Goal: Transaction & Acquisition: Purchase product/service

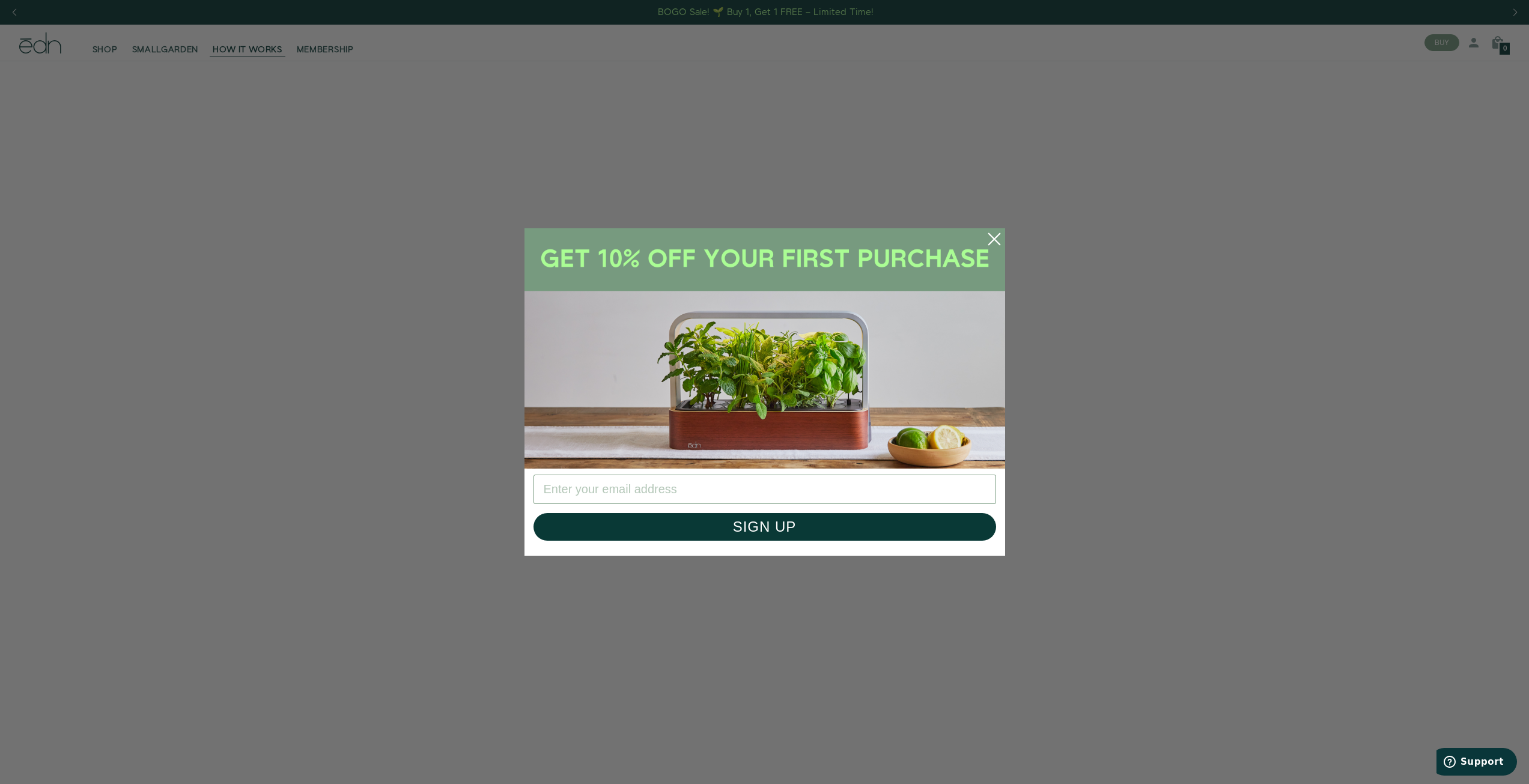
click at [995, 234] on circle "Close dialog" at bounding box center [995, 239] width 26 height 26
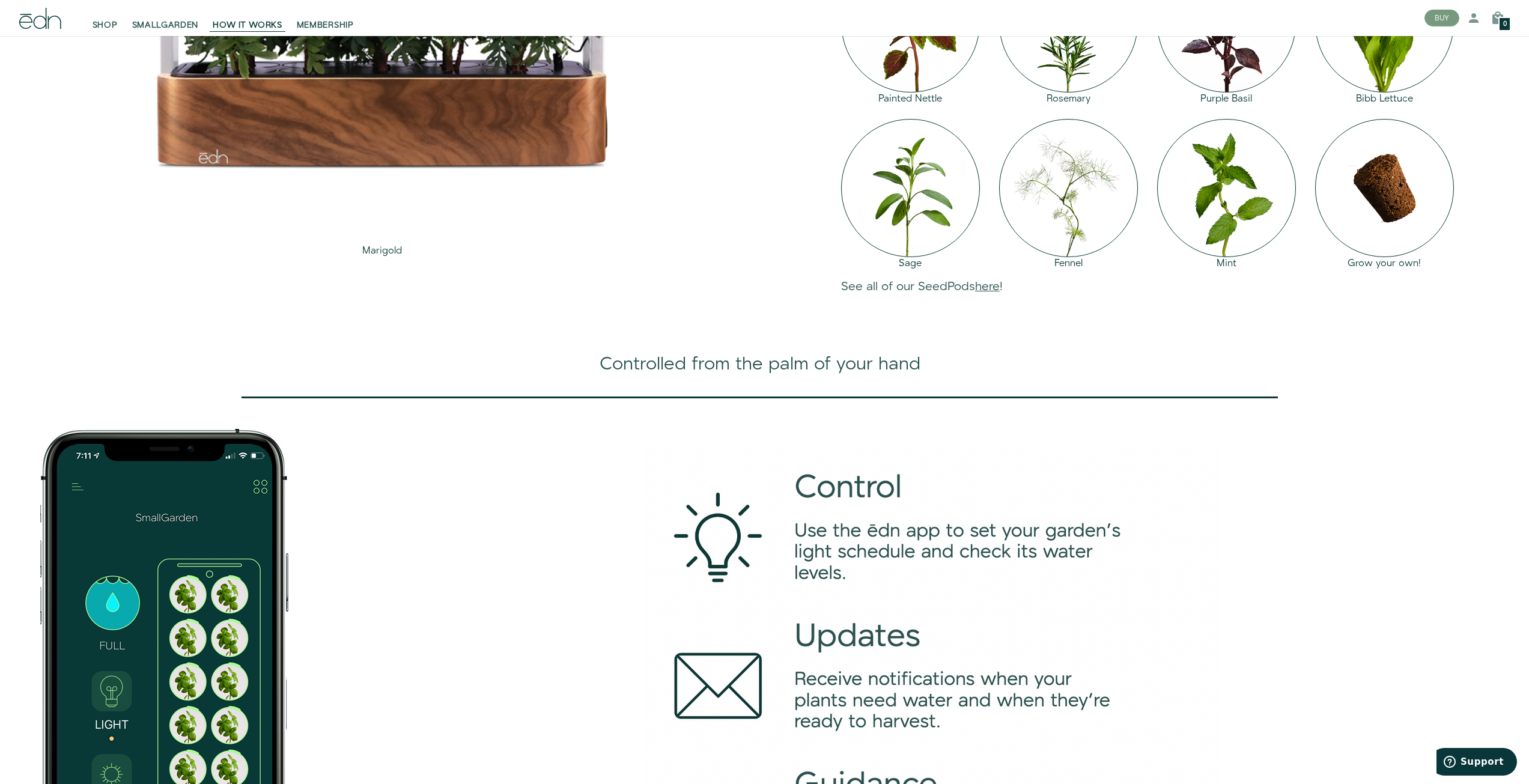
scroll to position [1743, 0]
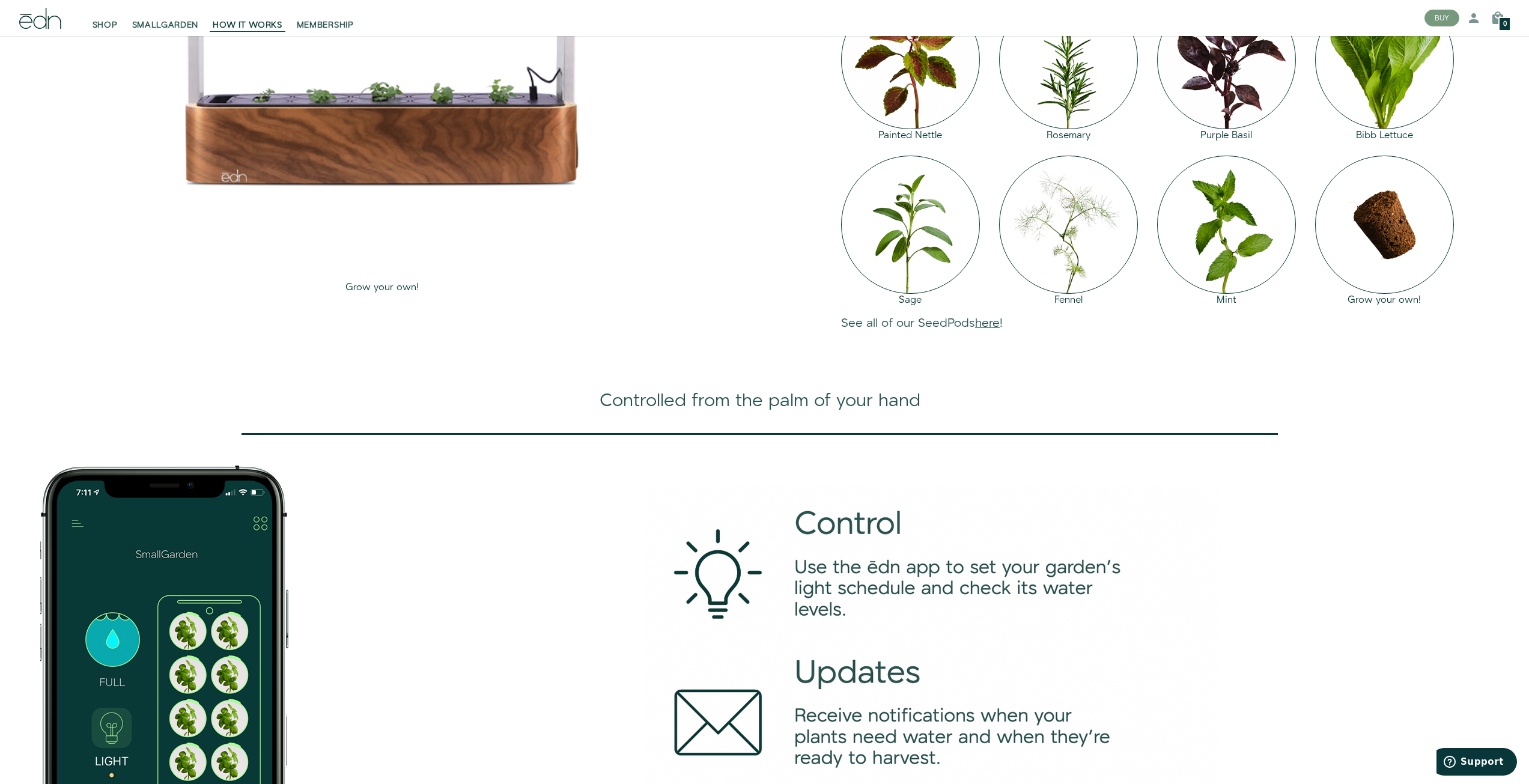
click at [1019, 307] on div "Grow your own!" at bounding box center [1384, 301] width 139 height 14
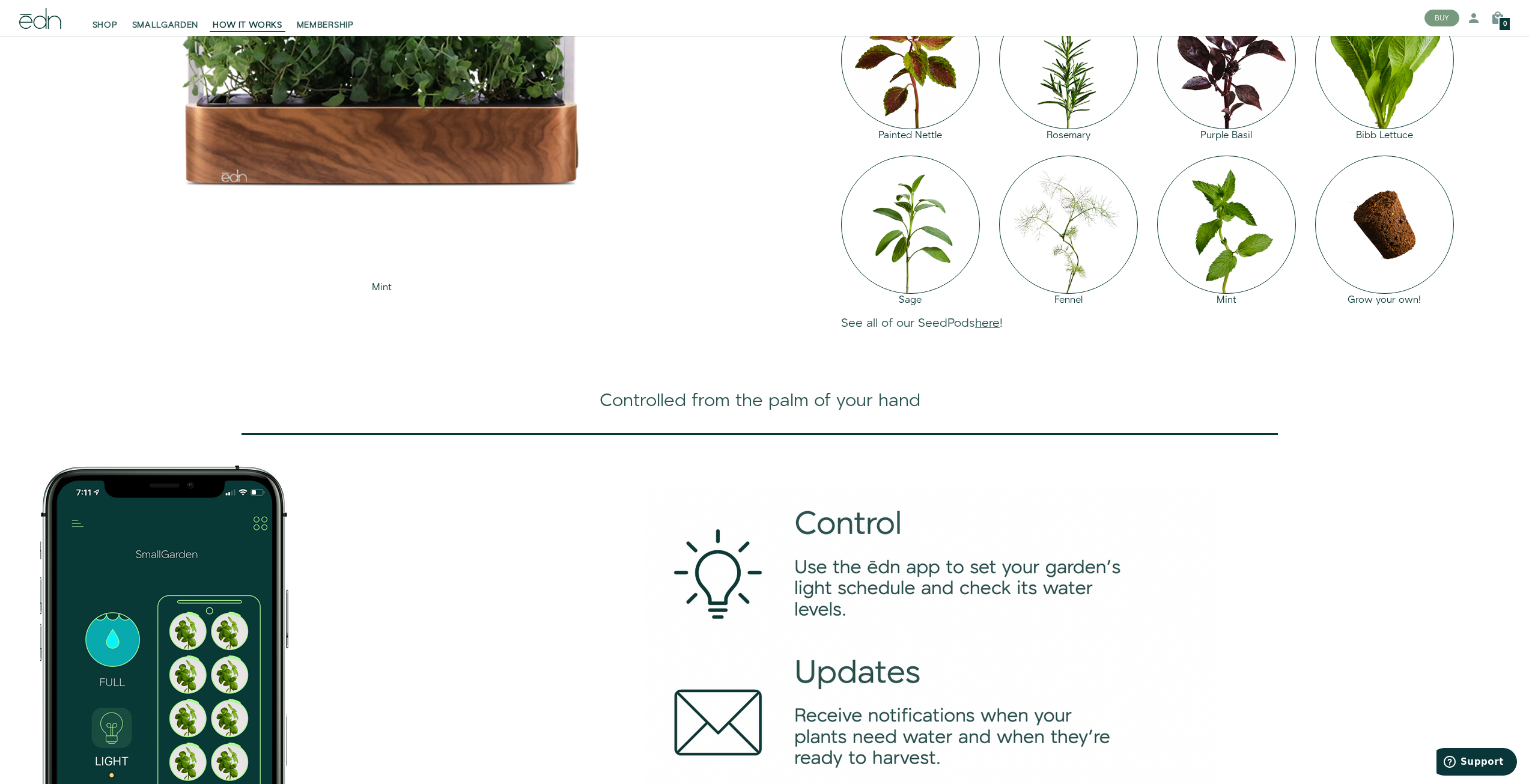
click at [1019, 294] on img at bounding box center [1227, 225] width 139 height 139
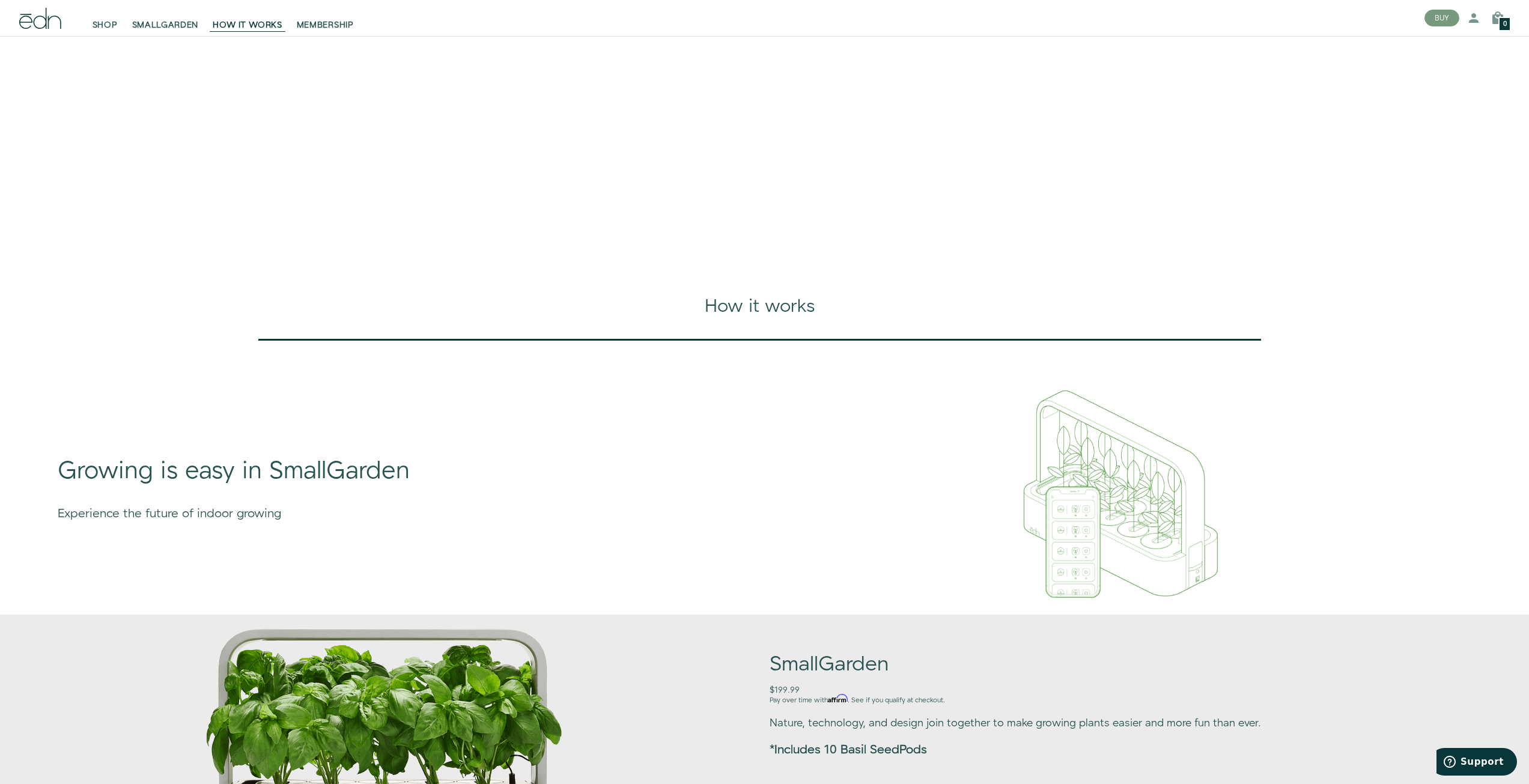
scroll to position [0, 0]
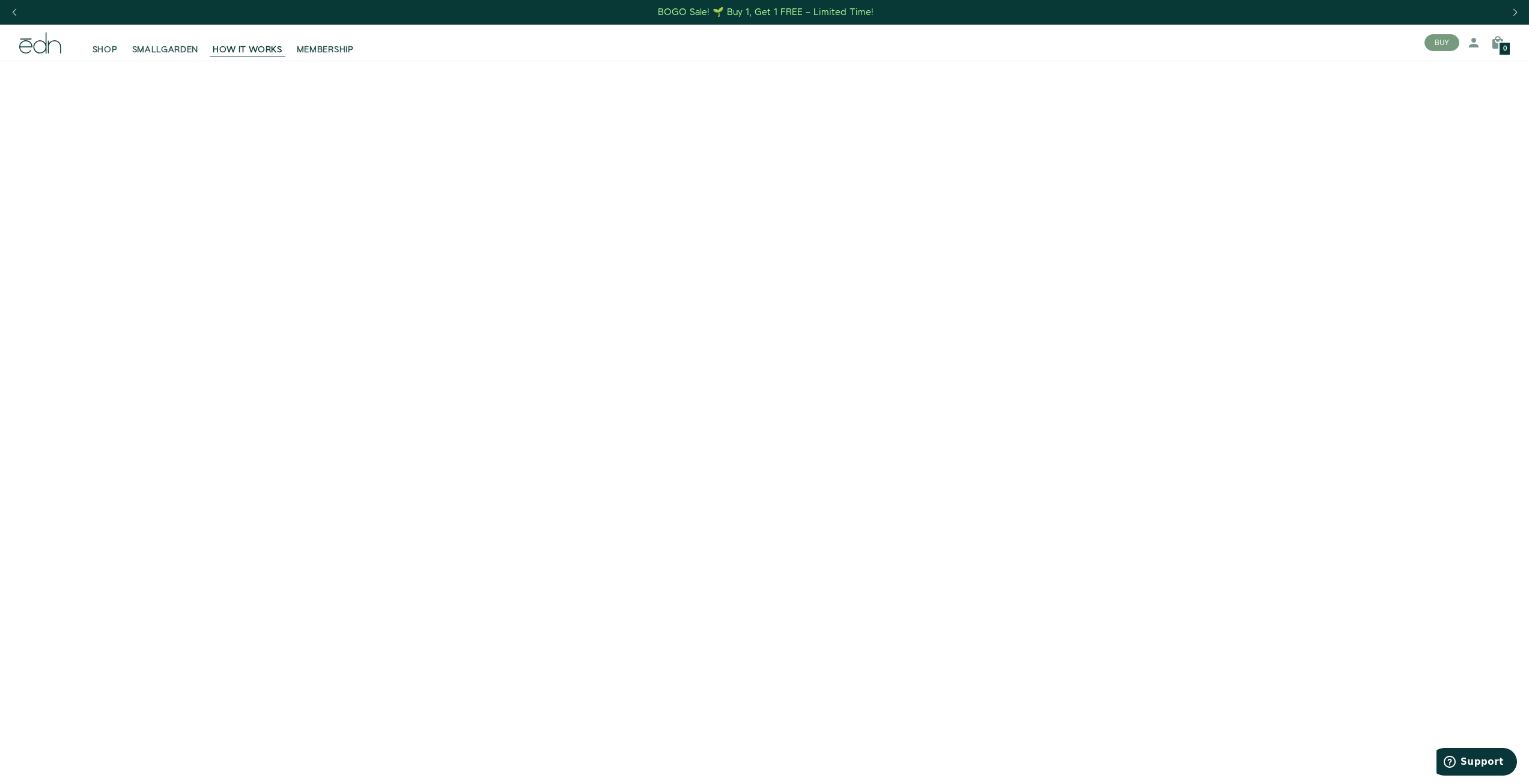
click at [182, 52] on span "SMALLGARDEN" at bounding box center [165, 50] width 67 height 12
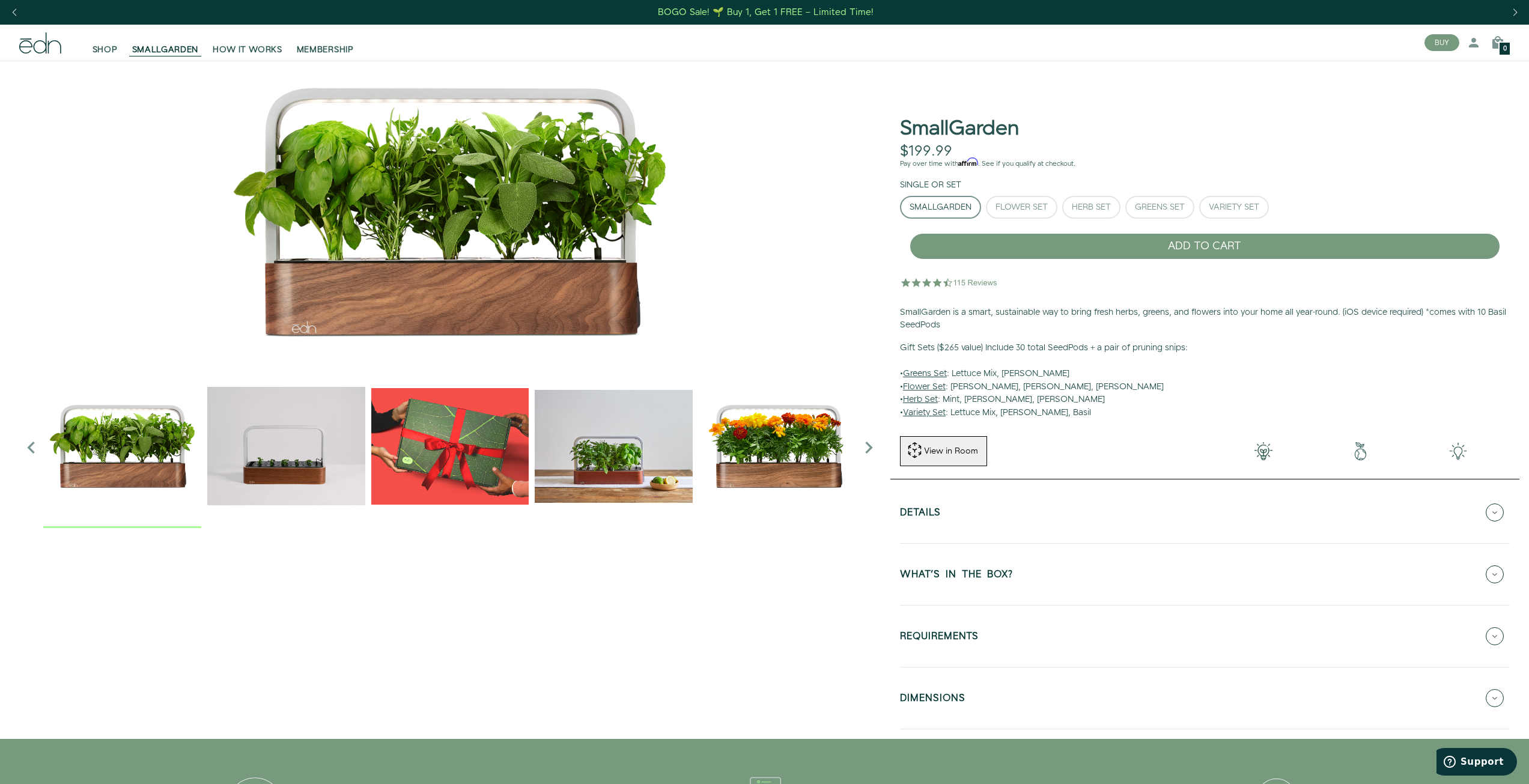
click at [1102, 209] on div "Herb Set" at bounding box center [1091, 207] width 39 height 8
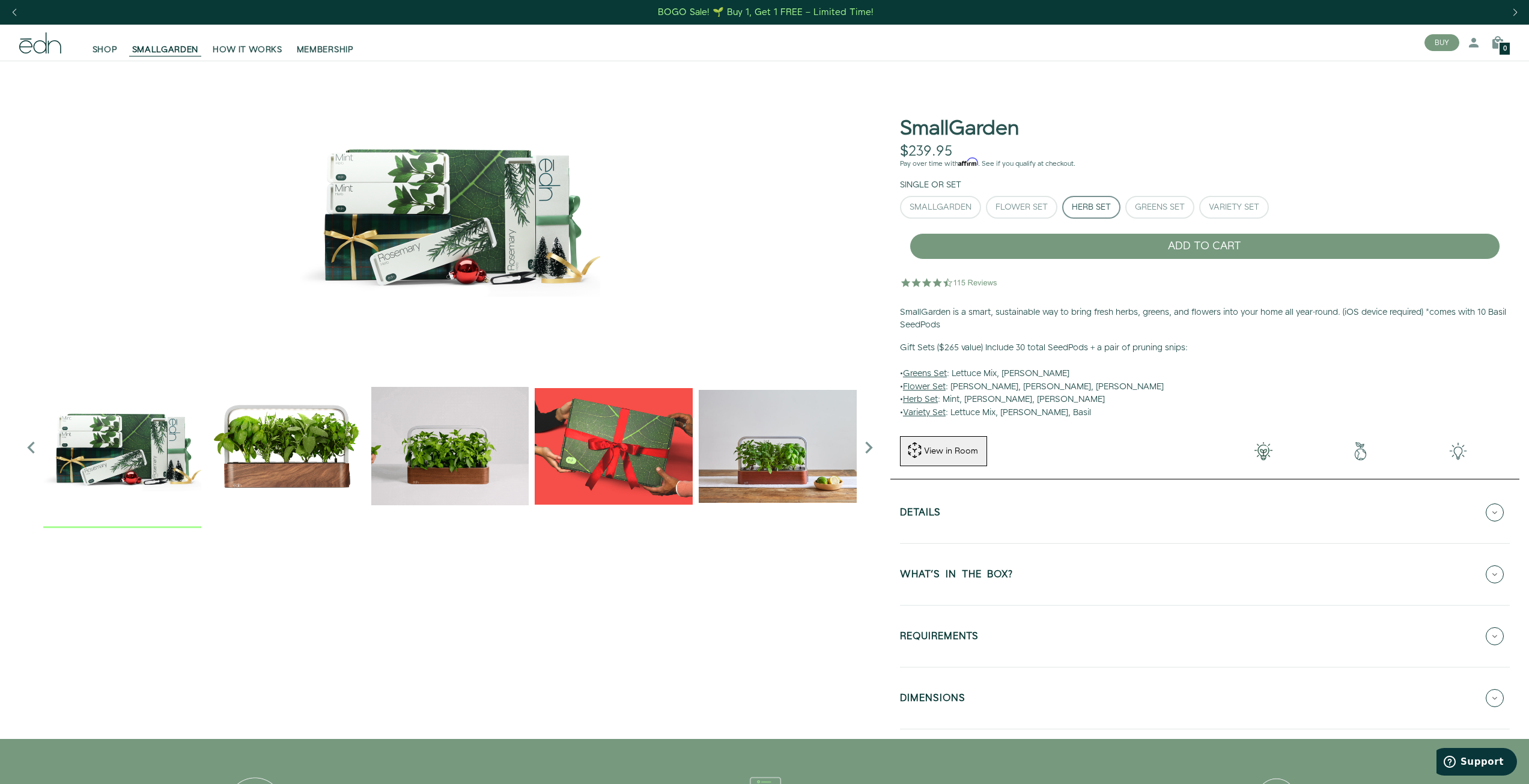
click at [1159, 210] on div "Greens Set" at bounding box center [1159, 207] width 50 height 8
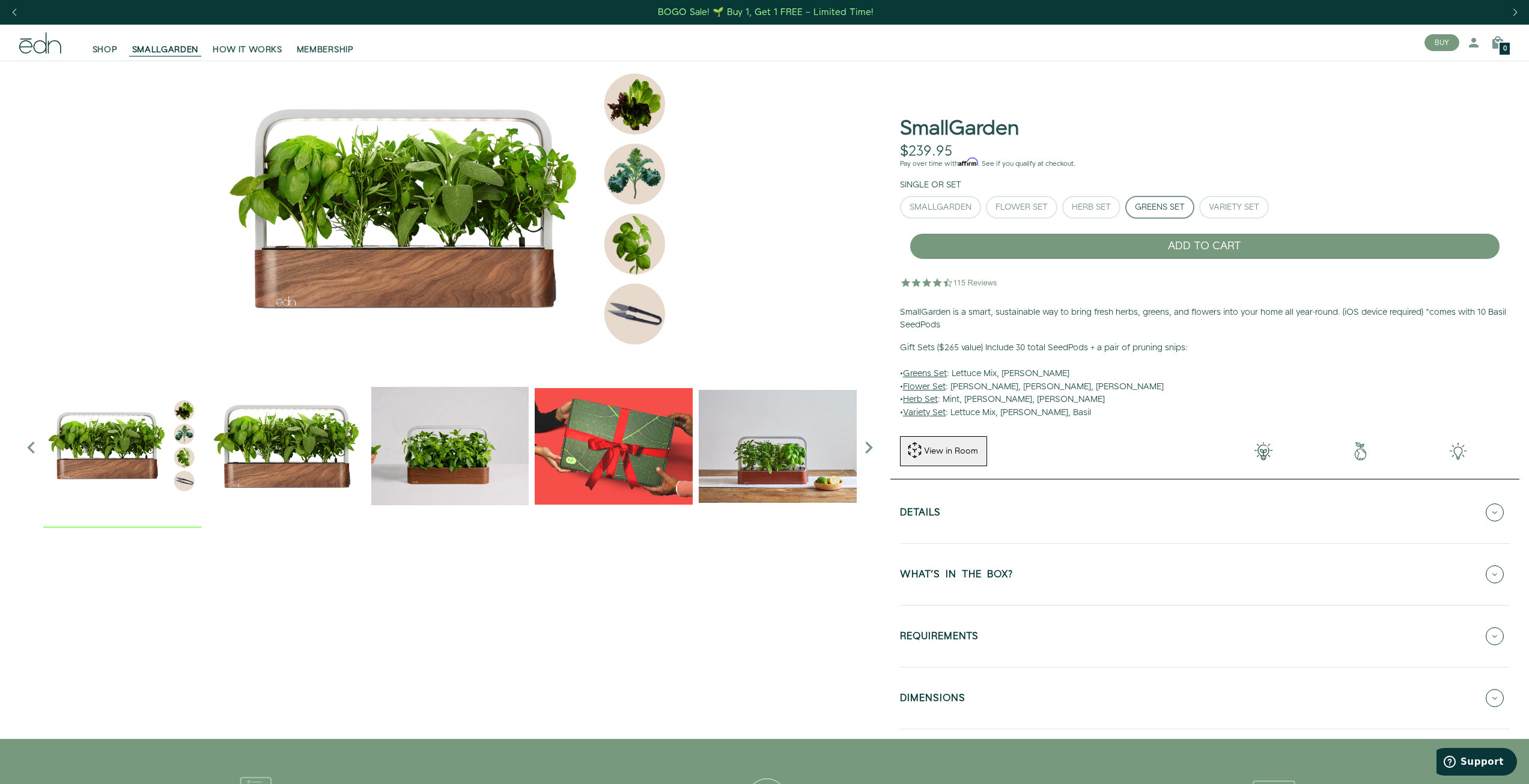
click at [1247, 208] on div "Variety Set" at bounding box center [1234, 207] width 50 height 8
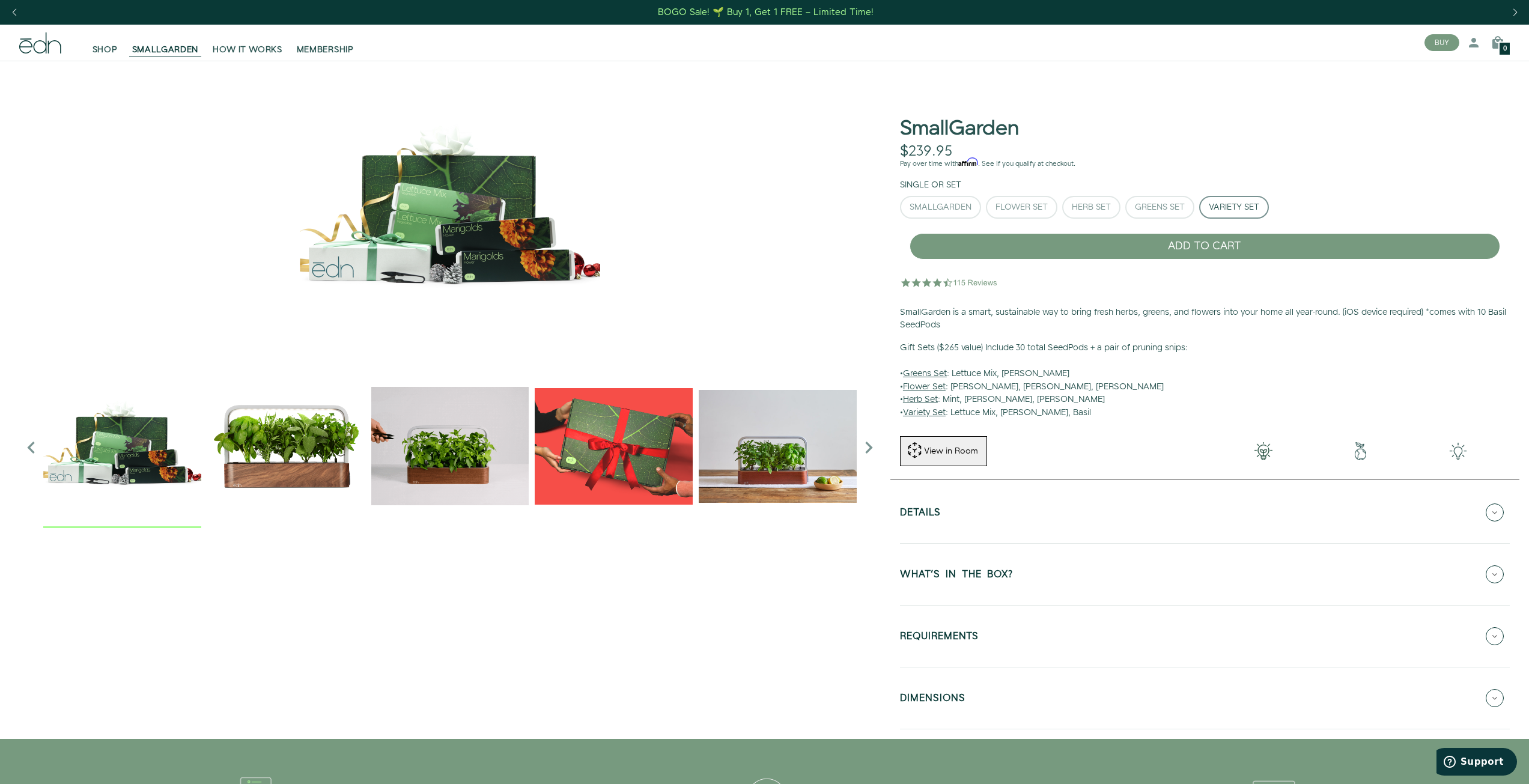
click at [923, 201] on button "SmallGarden" at bounding box center [941, 207] width 81 height 23
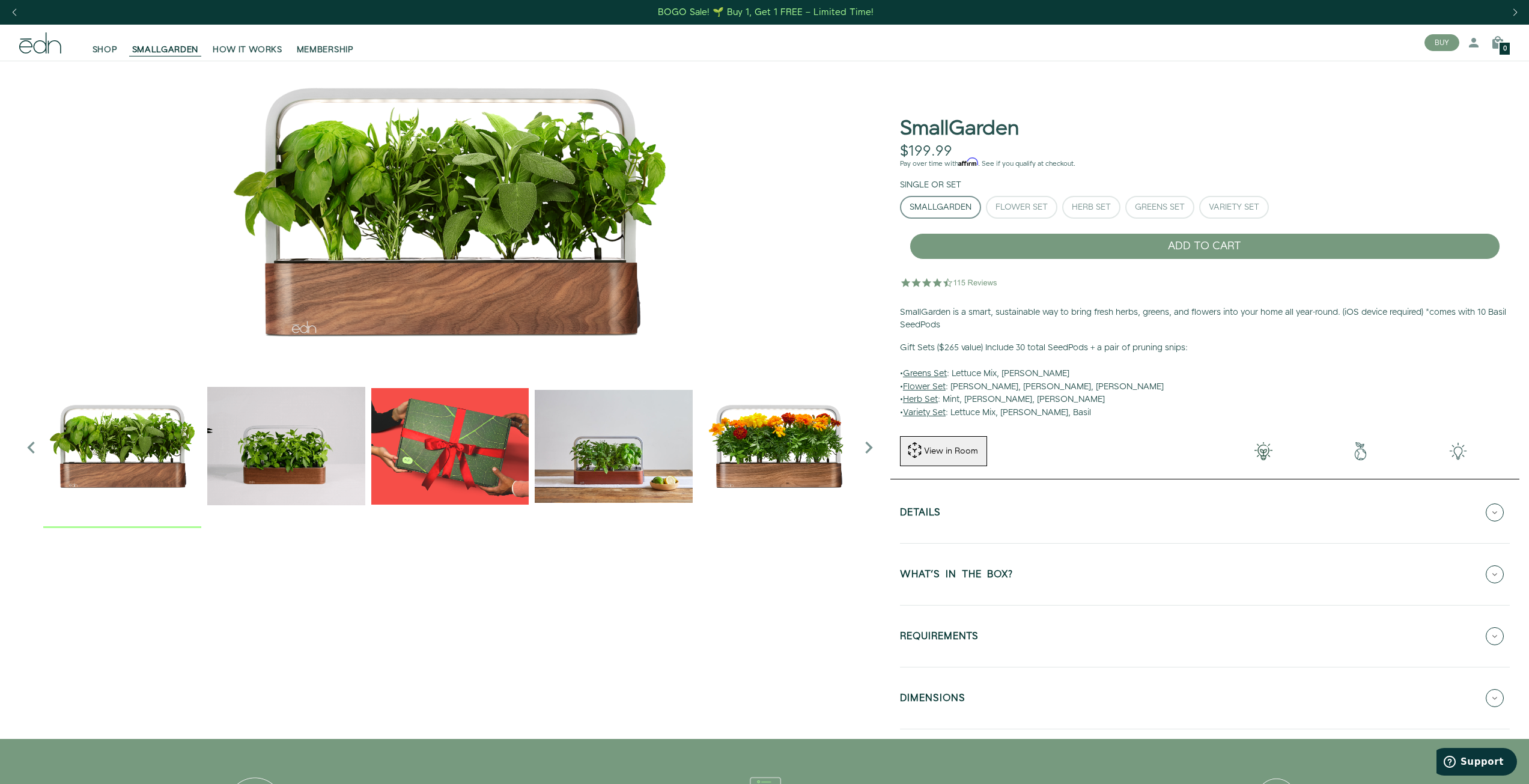
click at [109, 52] on span "SHOP" at bounding box center [105, 50] width 25 height 12
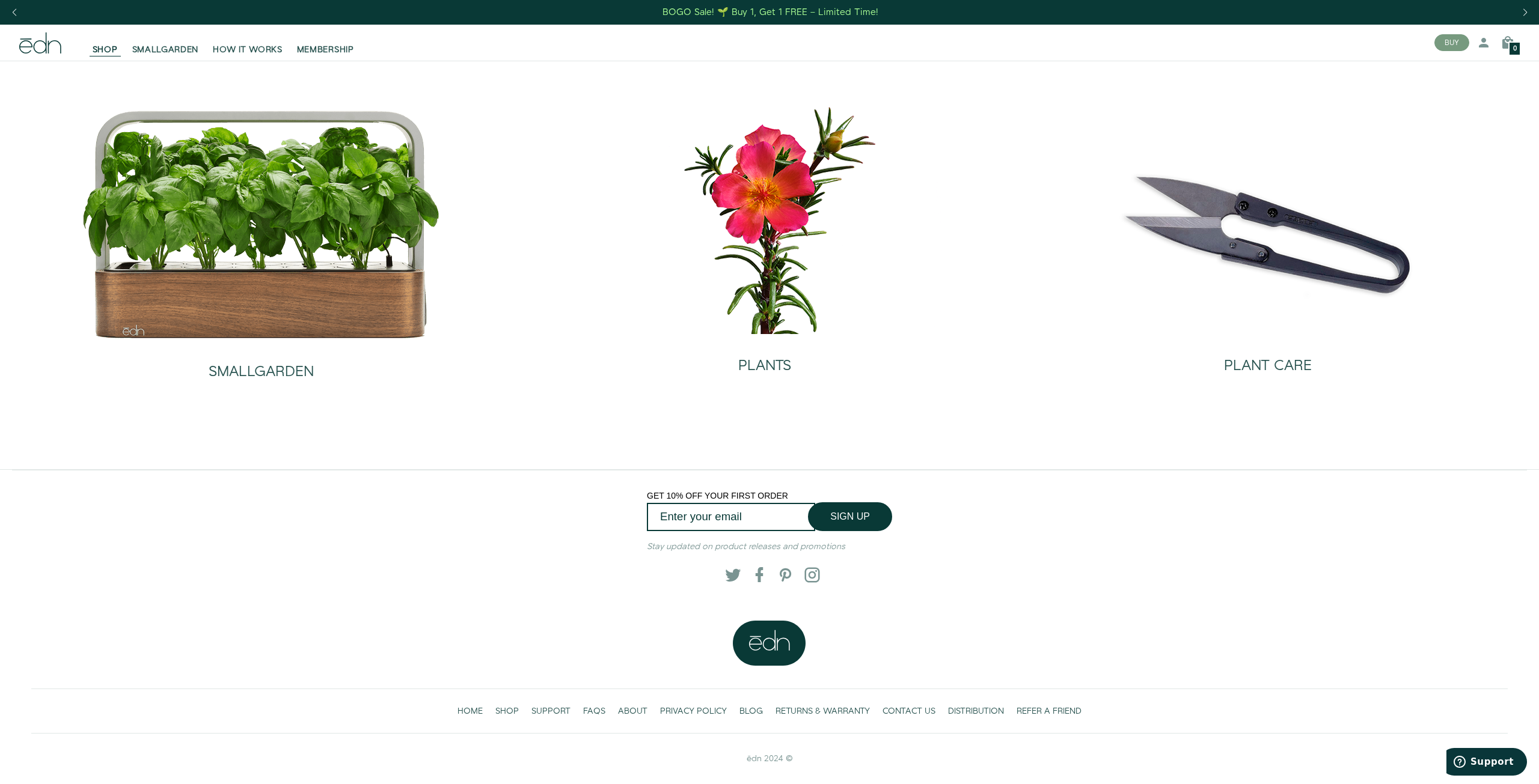
click at [773, 367] on h2 "PLANTS" at bounding box center [765, 366] width 53 height 16
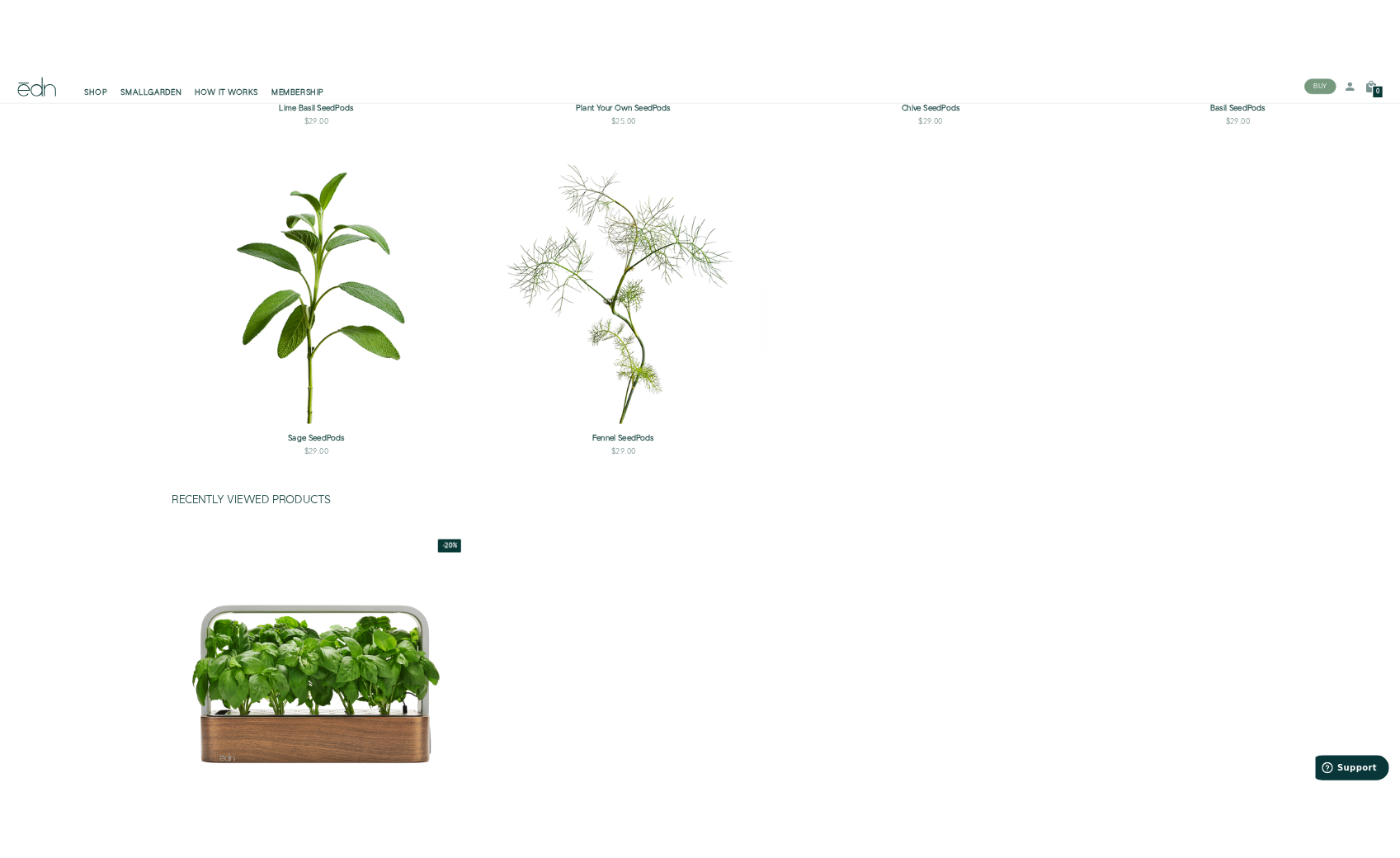
scroll to position [2307, 0]
